Goal: Use online tool/utility

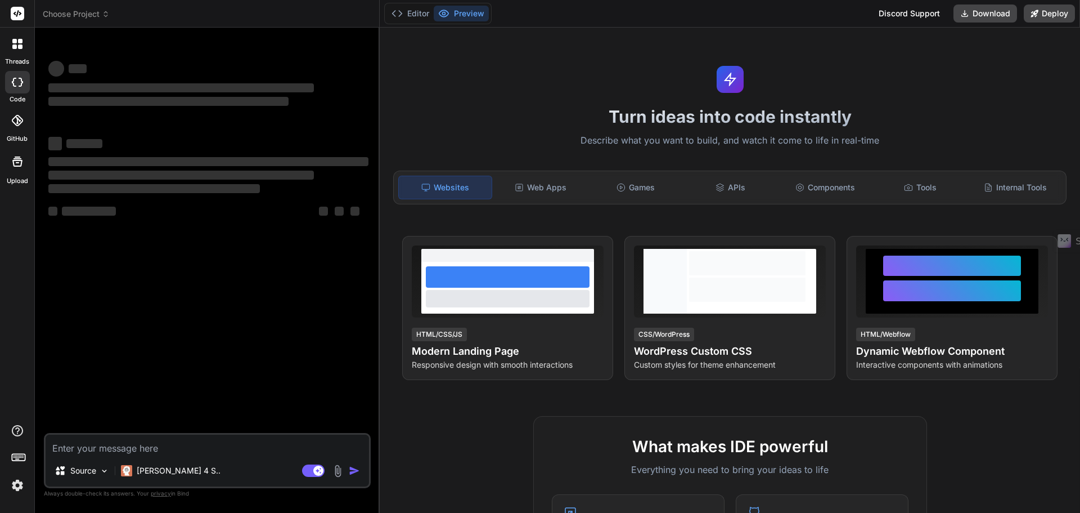
click at [21, 483] on img at bounding box center [17, 484] width 19 height 19
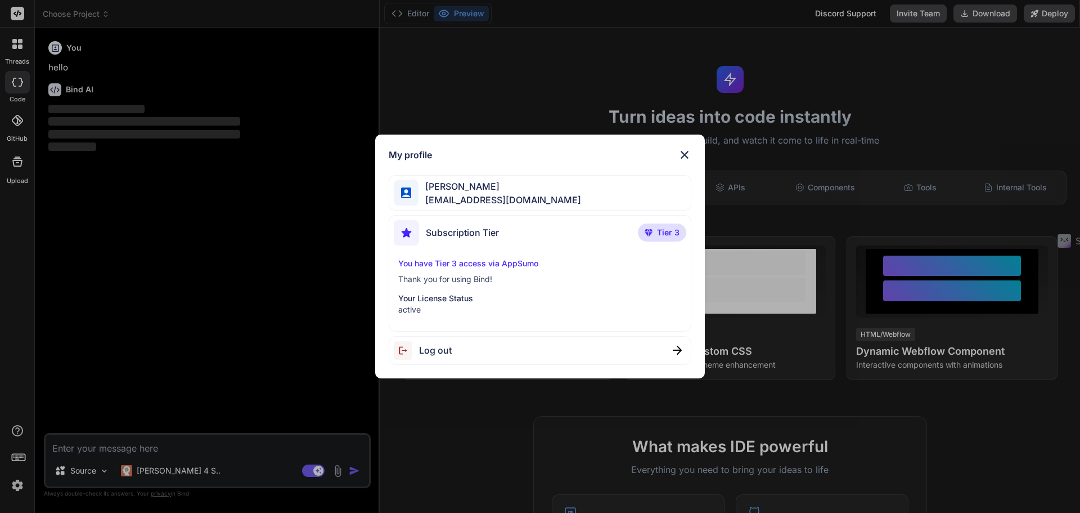
click at [221, 295] on div "My profile [PERSON_NAME] [EMAIL_ADDRESS][DOMAIN_NAME] Subscription Tier Tier 3 …" at bounding box center [540, 256] width 1080 height 513
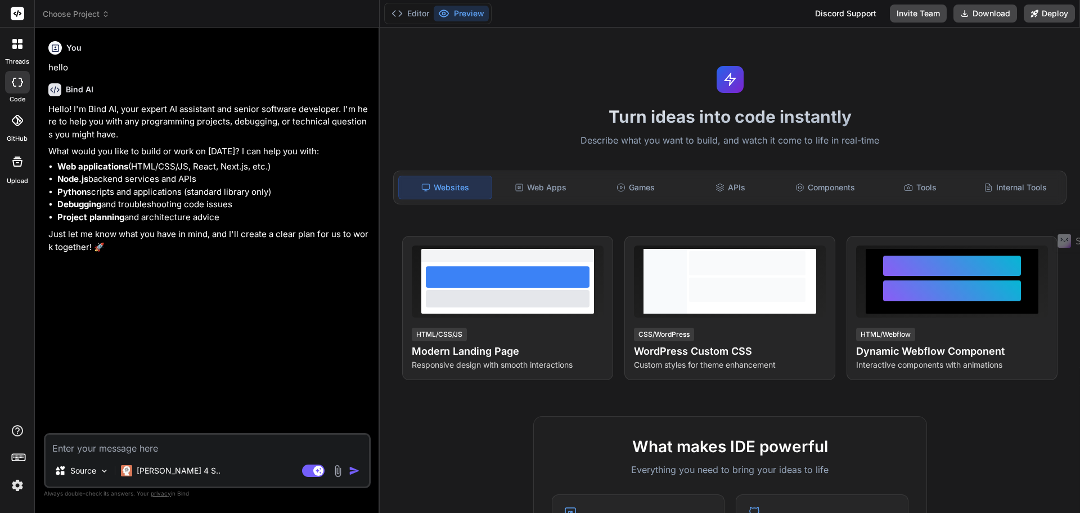
type textarea "x"
click at [14, 489] on img at bounding box center [17, 484] width 19 height 19
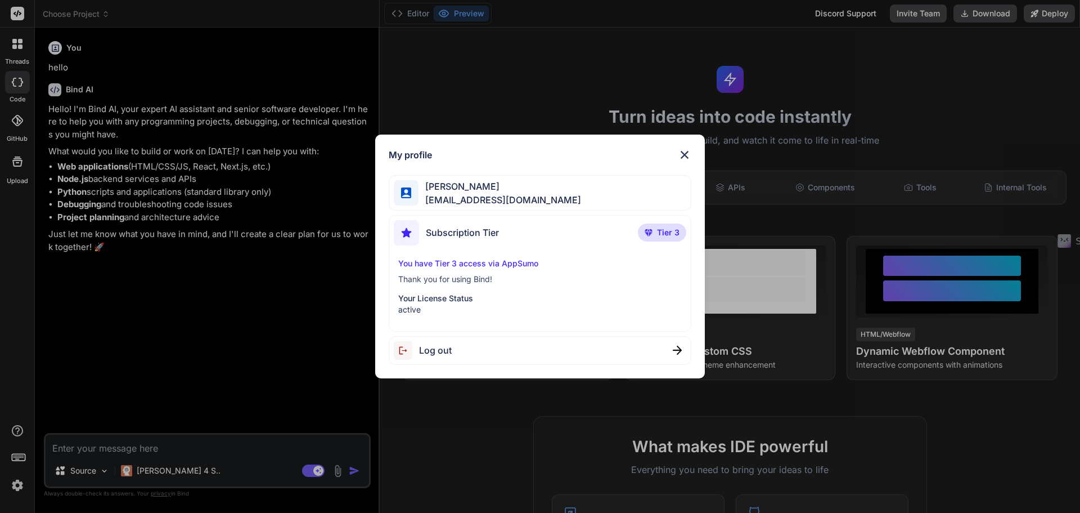
click at [683, 150] on img at bounding box center [685, 155] width 14 height 14
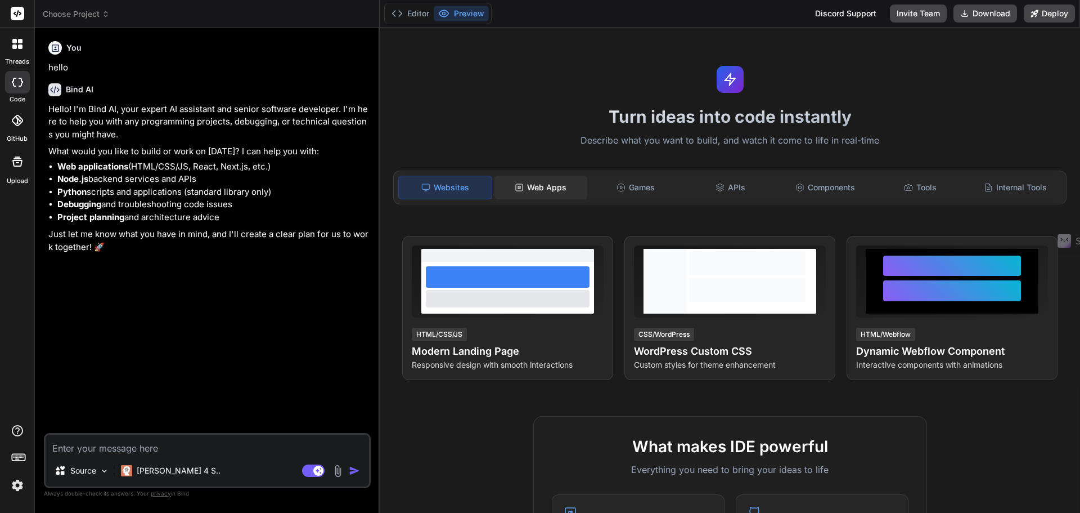
click at [533, 183] on div "Web Apps" at bounding box center [541, 188] width 93 height 24
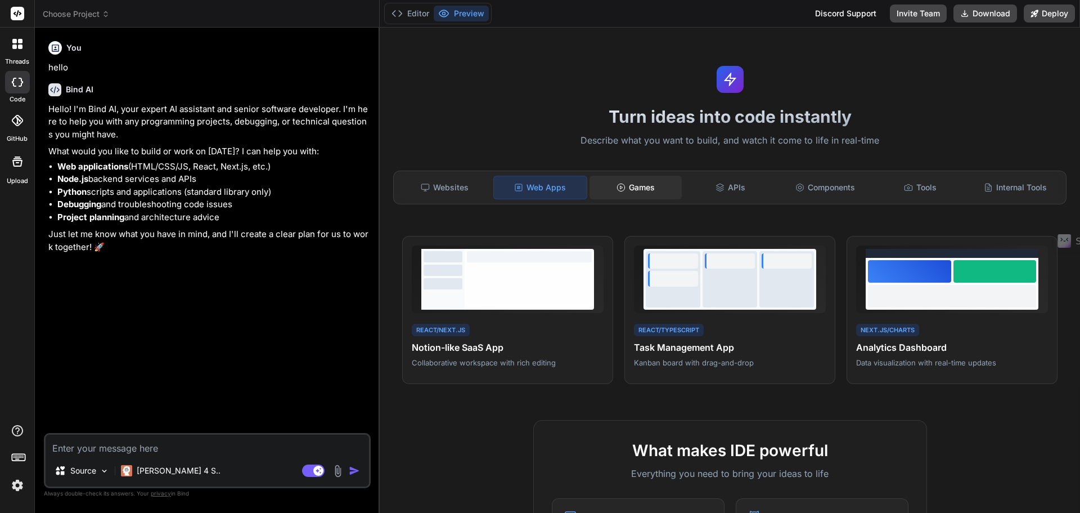
click at [658, 195] on div "Games" at bounding box center [636, 188] width 93 height 24
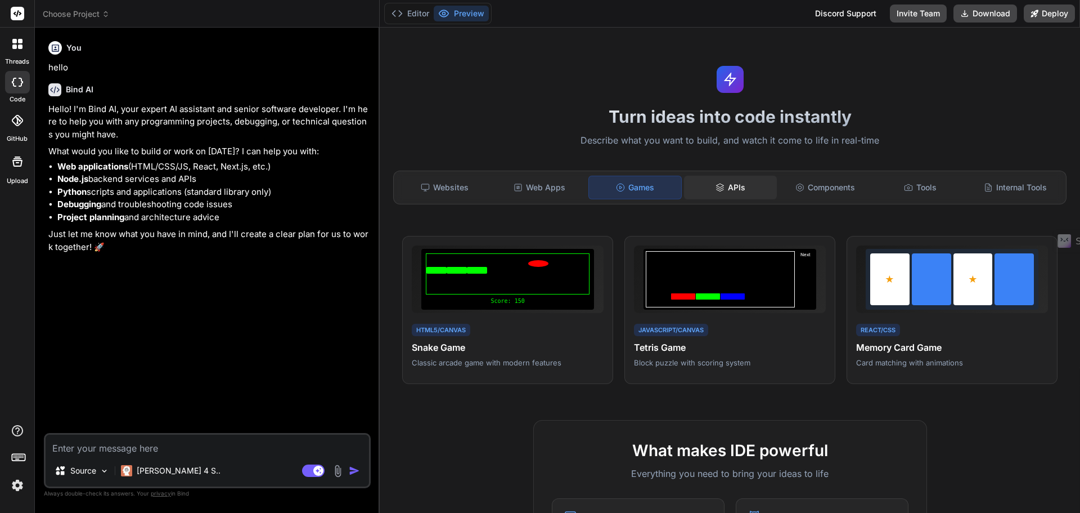
click at [709, 183] on div "APIs" at bounding box center [730, 188] width 93 height 24
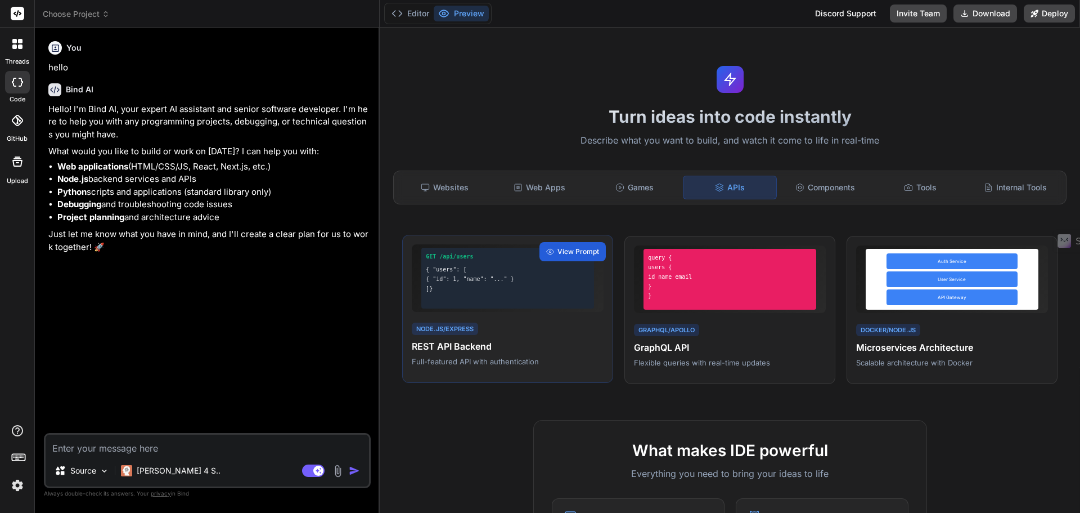
click at [522, 290] on div "]}" at bounding box center [508, 288] width 164 height 8
click at [579, 253] on span "View Prompt" at bounding box center [579, 251] width 42 height 10
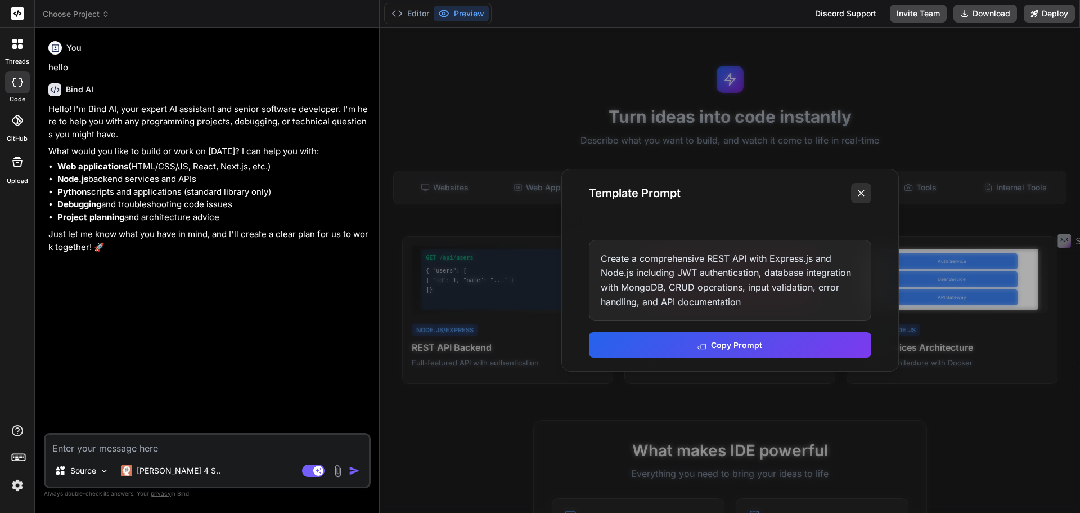
click at [856, 190] on icon at bounding box center [861, 192] width 11 height 11
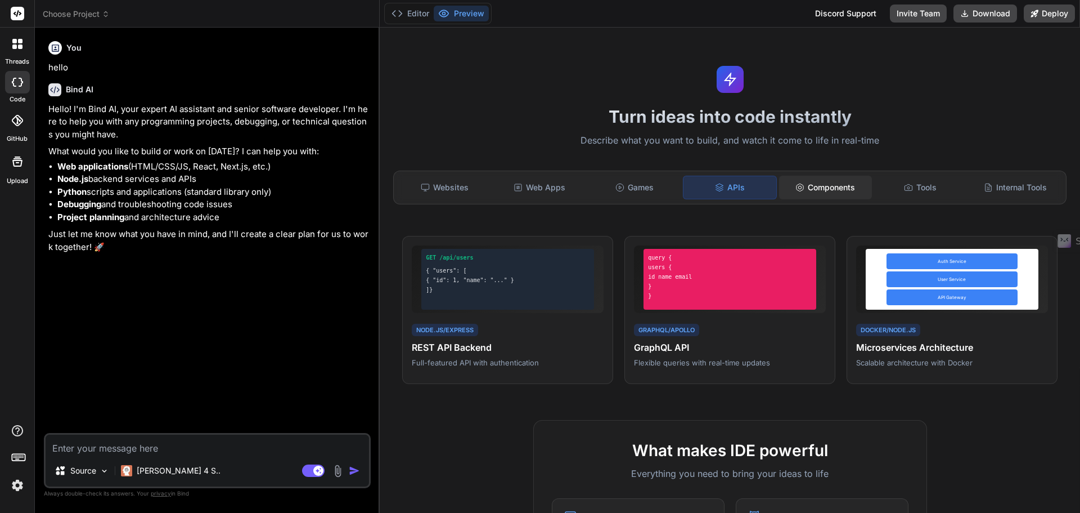
click at [828, 191] on div "Components" at bounding box center [825, 188] width 93 height 24
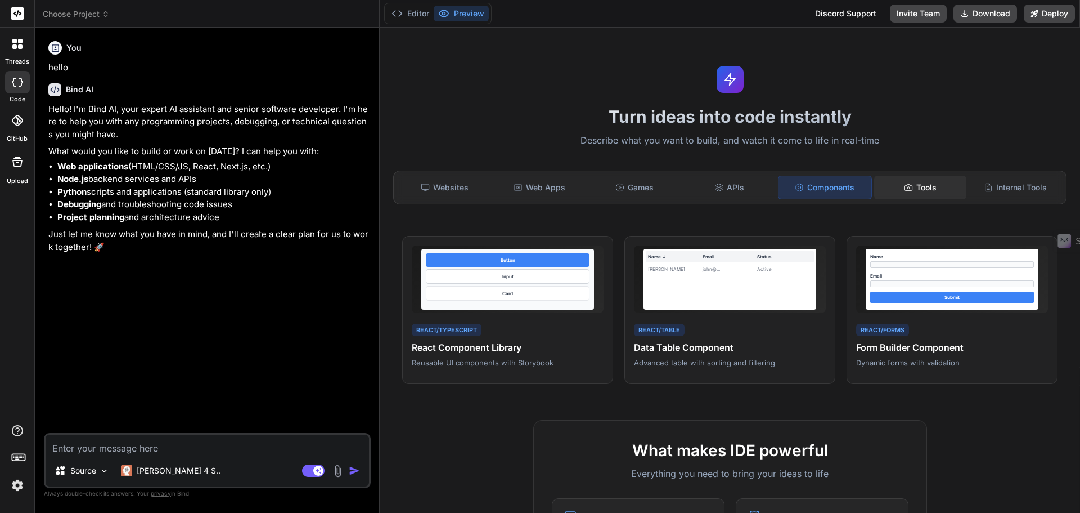
click at [909, 187] on div "Tools" at bounding box center [920, 188] width 93 height 24
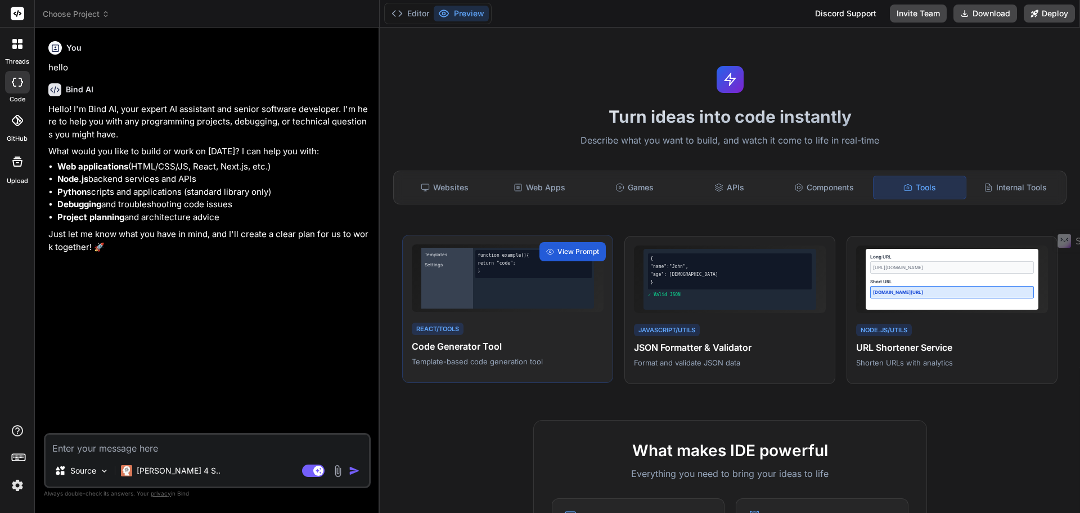
click at [467, 350] on h4 "Code Generator Tool" at bounding box center [508, 346] width 192 height 14
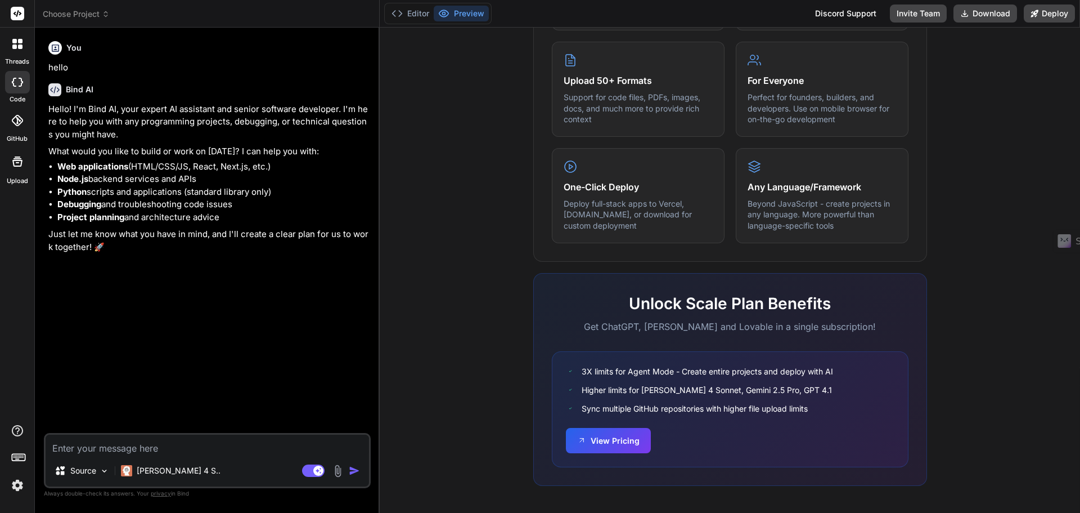
scroll to position [565, 0]
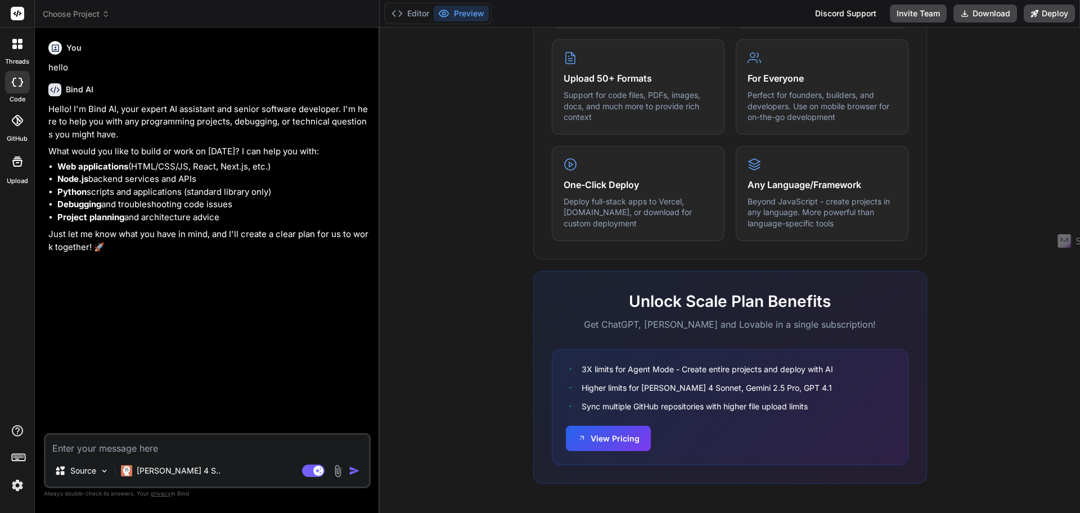
click at [11, 483] on img at bounding box center [17, 484] width 19 height 19
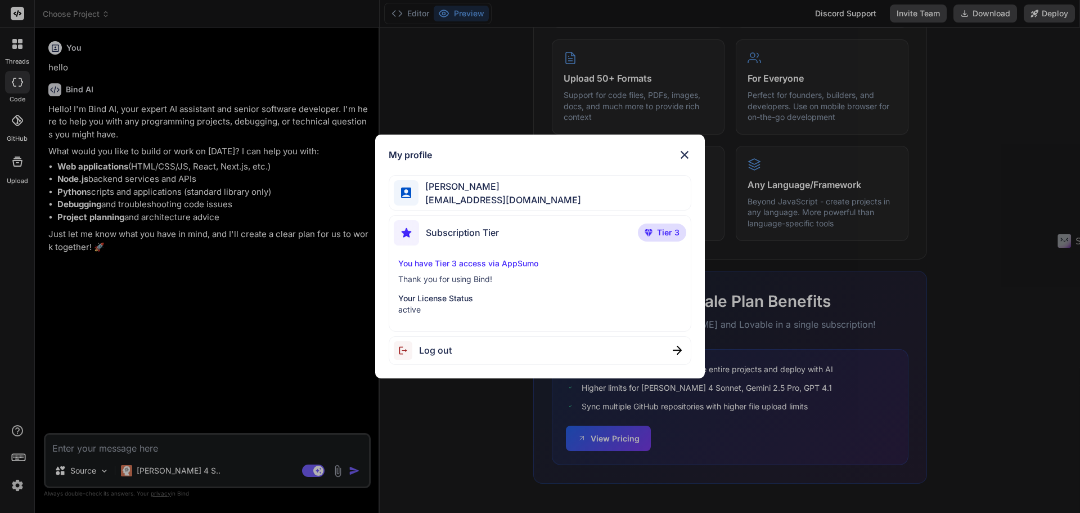
click at [686, 158] on img at bounding box center [685, 155] width 14 height 14
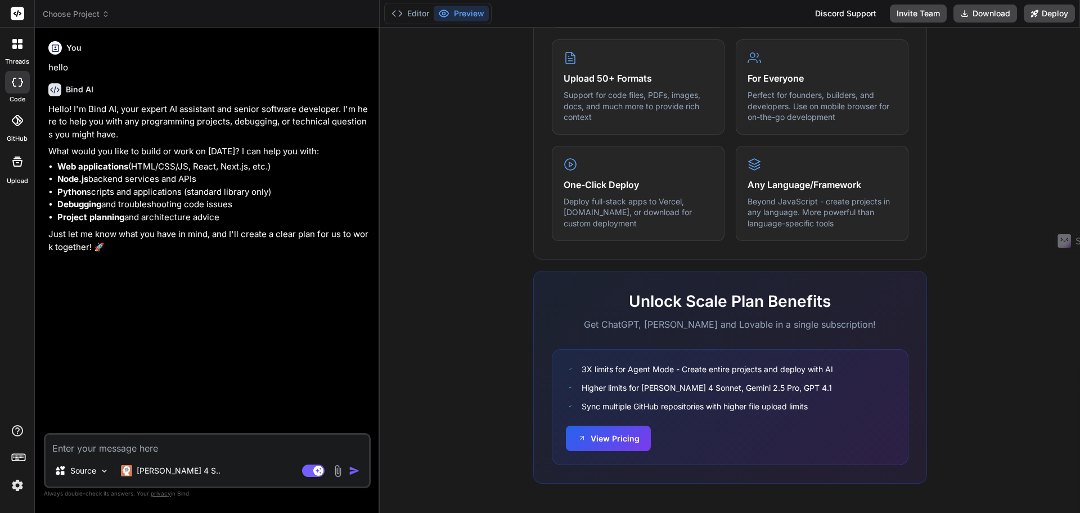
click at [17, 423] on div "threads code GitHub Upload" at bounding box center [17, 256] width 35 height 513
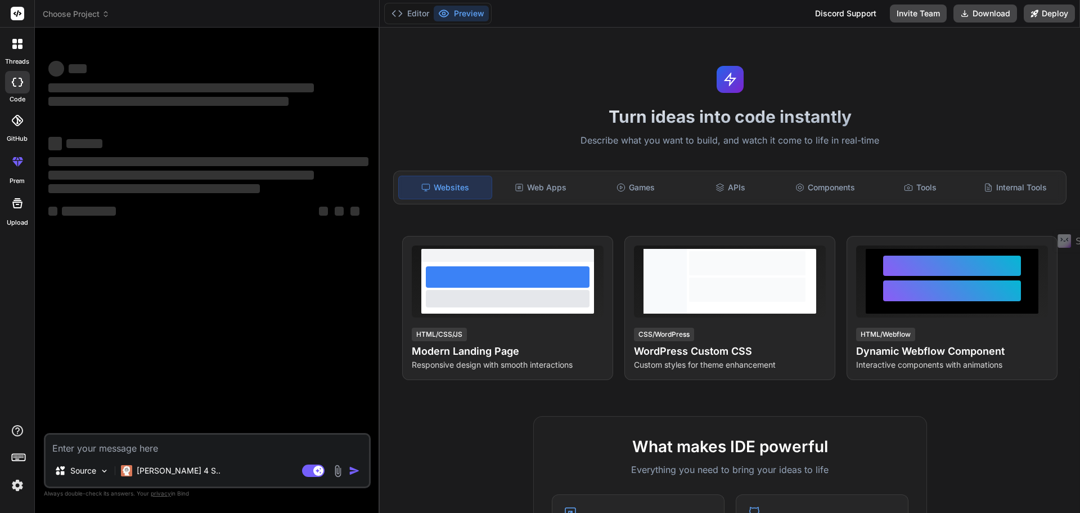
click at [19, 485] on img at bounding box center [17, 484] width 19 height 19
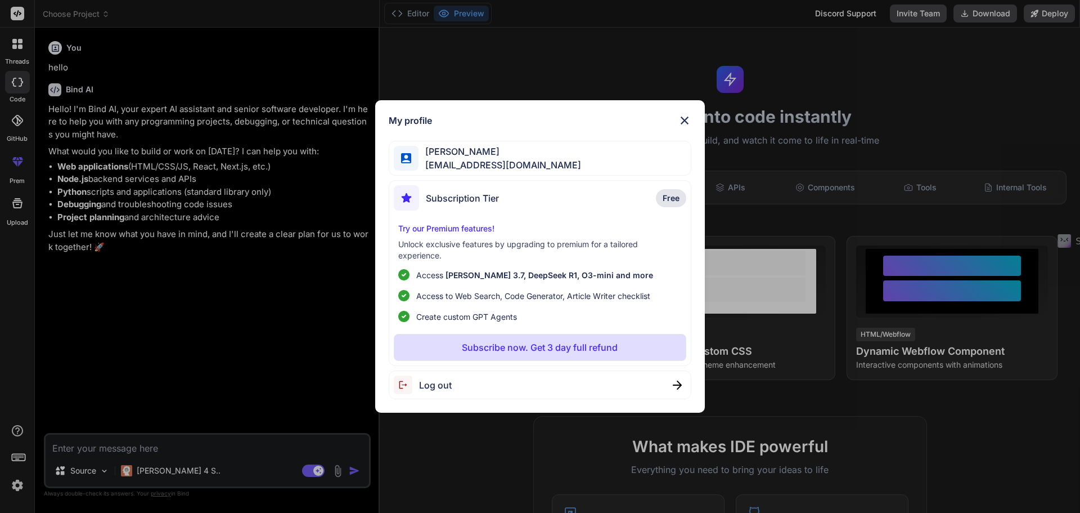
type textarea "x"
click at [683, 118] on img at bounding box center [685, 121] width 14 height 14
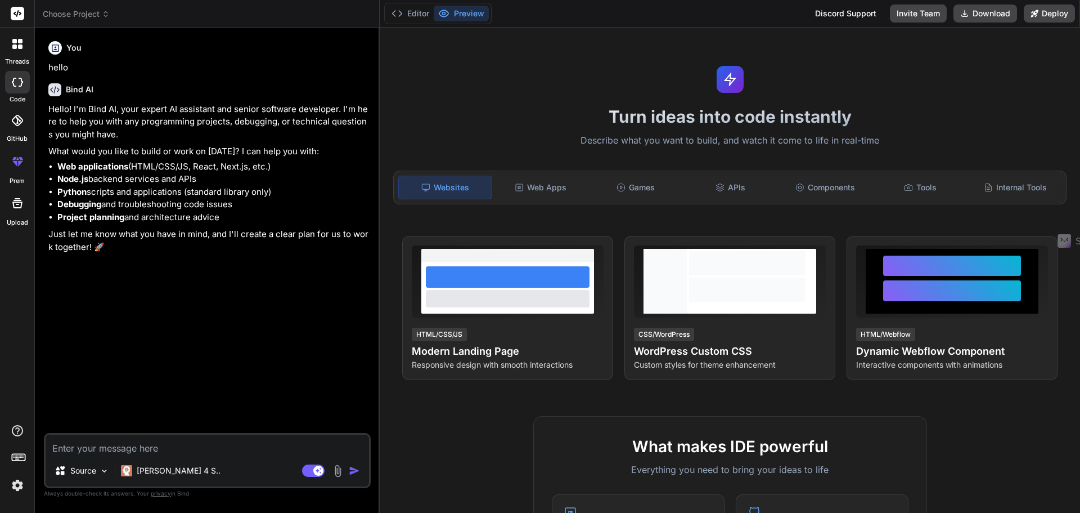
click at [10, 52] on div at bounding box center [18, 44] width 24 height 24
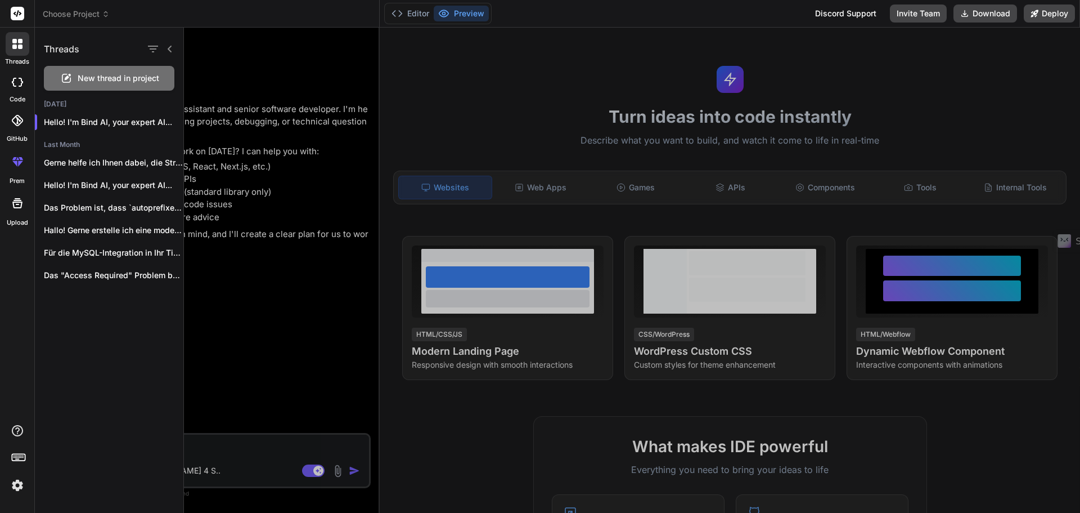
click at [205, 296] on div at bounding box center [632, 270] width 896 height 485
